Goal: Task Accomplishment & Management: Manage account settings

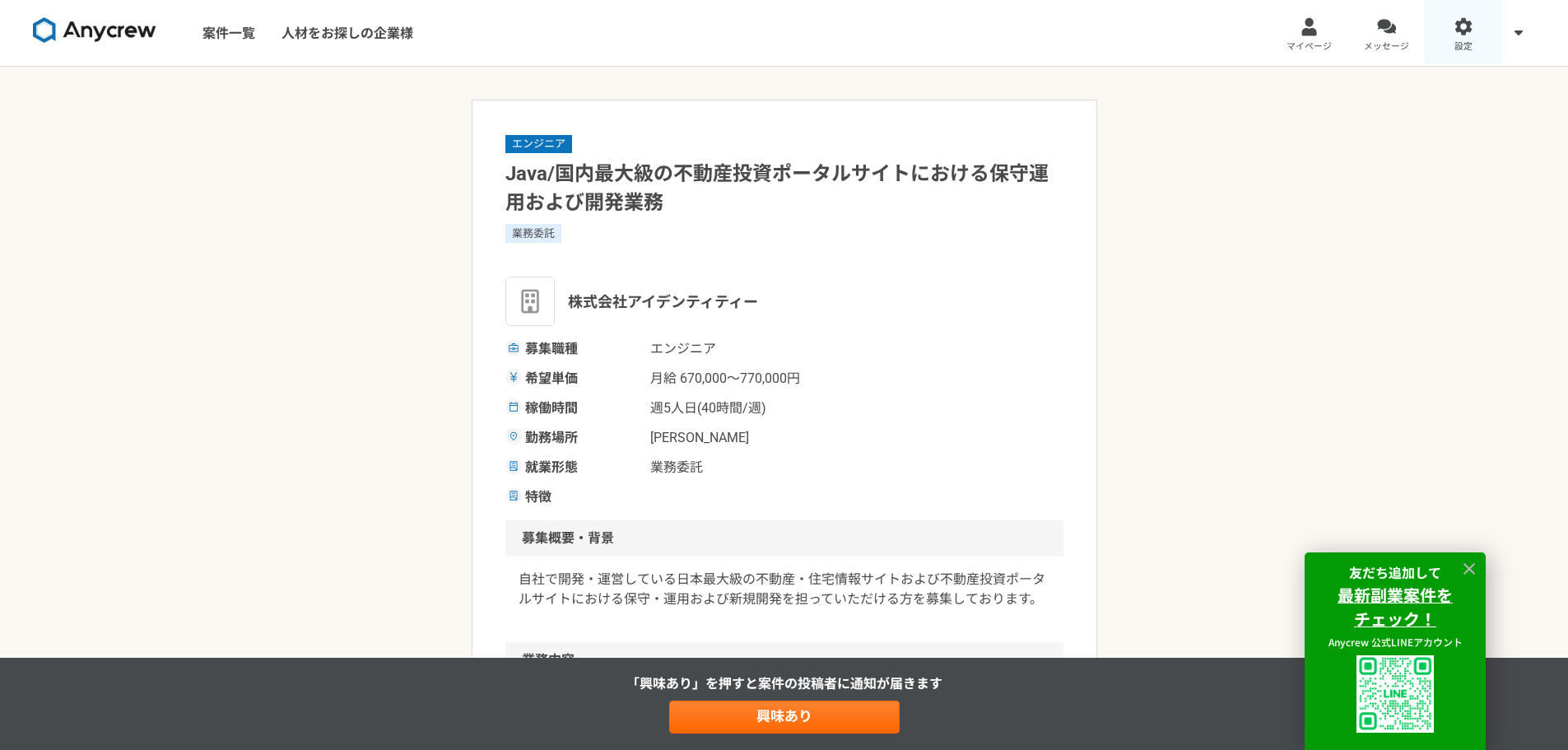
click at [1472, 25] on div at bounding box center [1464, 26] width 19 height 19
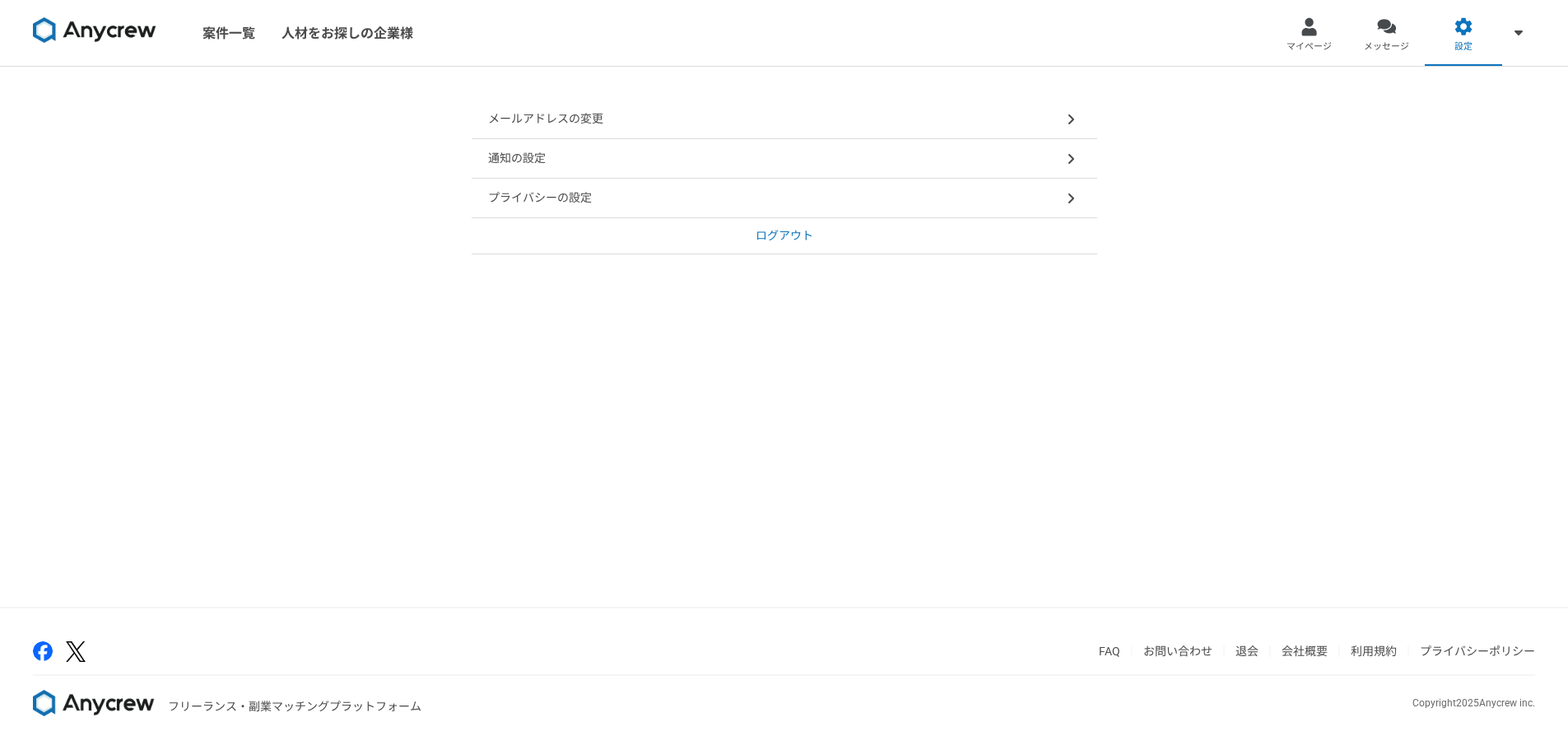
click at [923, 164] on div "通知の設定" at bounding box center [784, 159] width 626 height 40
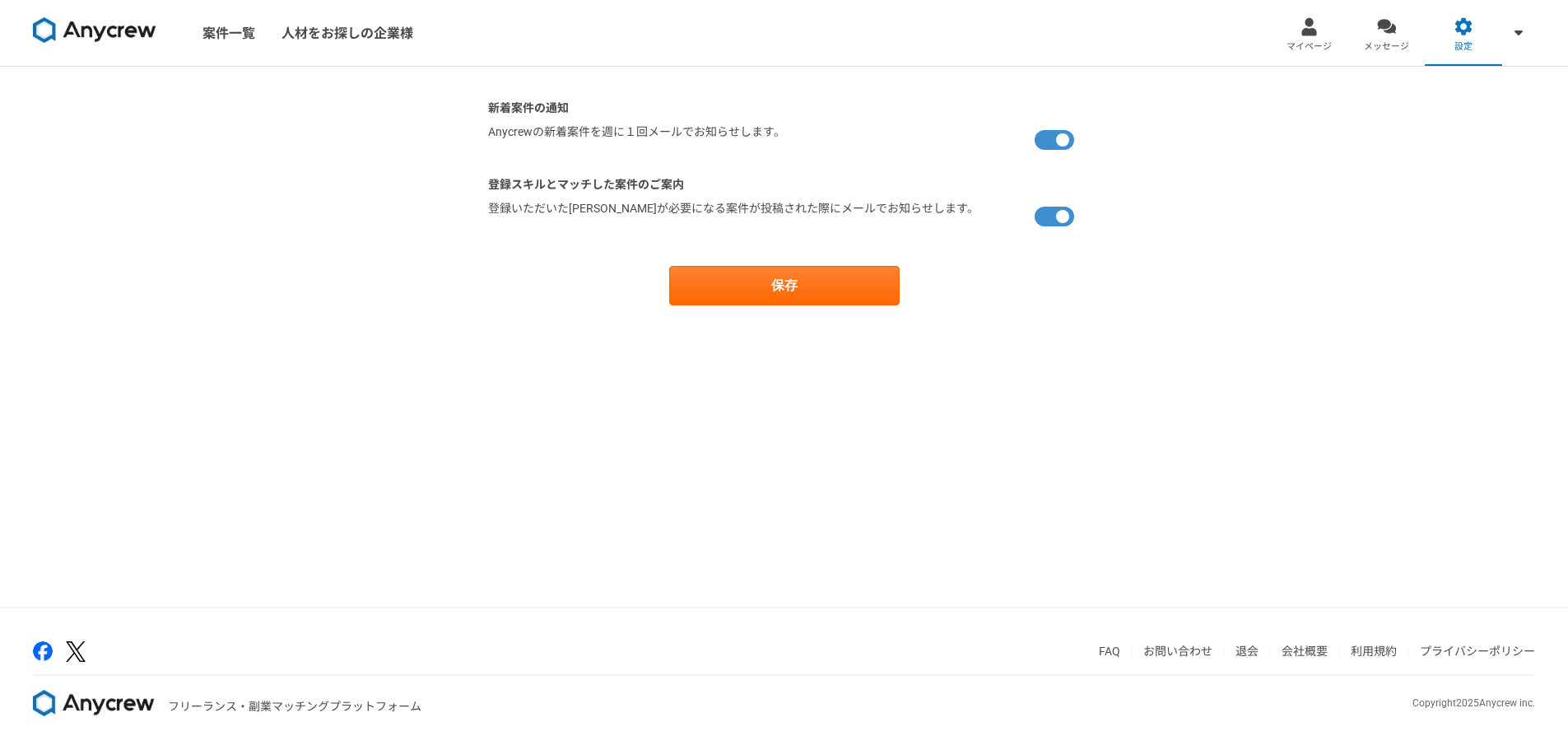
click at [1055, 214] on label at bounding box center [1057, 216] width 46 height 33
click at [499, 211] on input "checkbox" at bounding box center [493, 205] width 11 height 11
checkbox input "false"
click at [788, 287] on button "保存" at bounding box center [784, 285] width 230 height 40
click at [439, 256] on div "新着案件の通知 [PERSON_NAME]の新着案件を週に１回メールでお知らせします。 登録スキルとマッチした案件のご案内 登録いただいた[PERSON_NA…" at bounding box center [784, 337] width 1568 height 540
